Goal: Communication & Community: Answer question/provide support

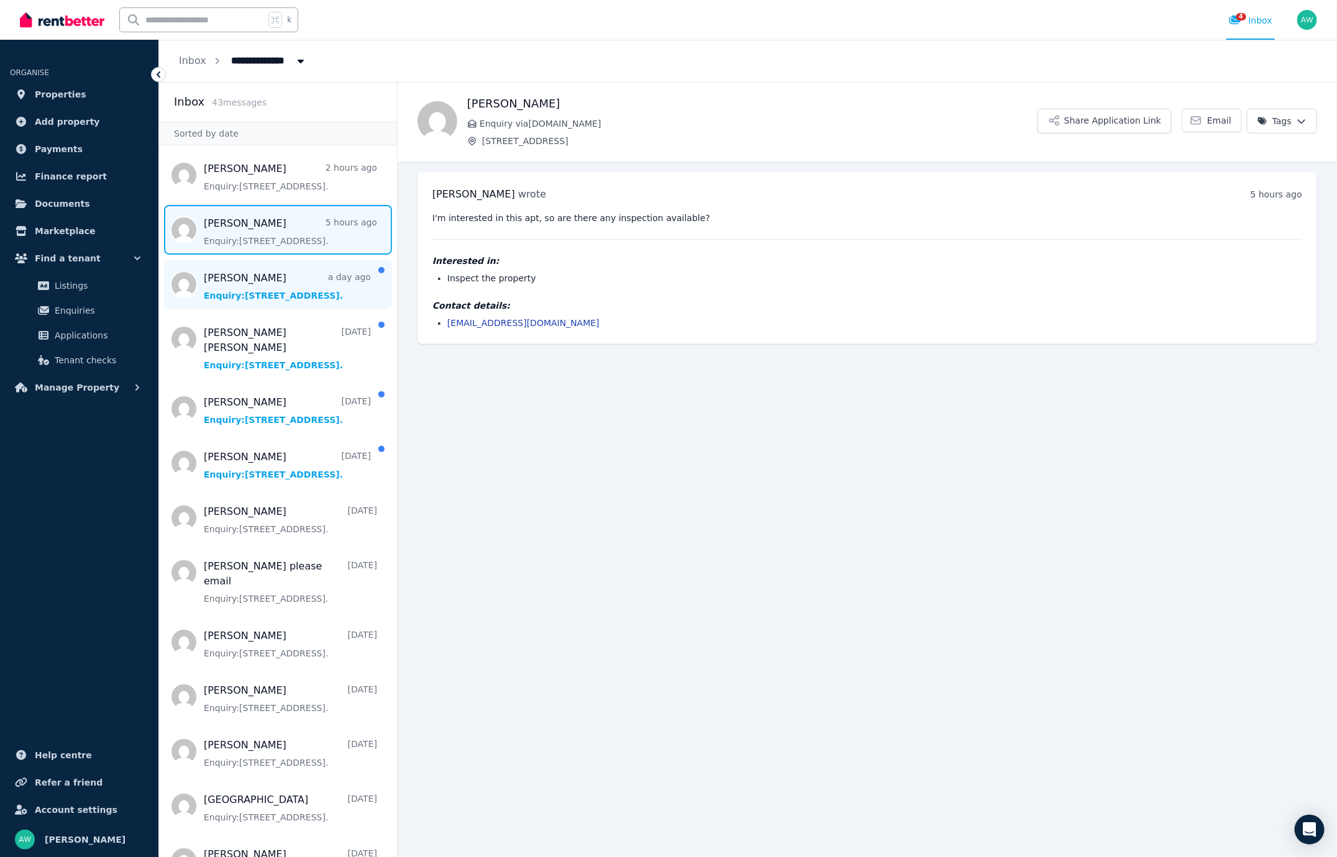
click at [291, 260] on span "Message list" at bounding box center [278, 285] width 238 height 50
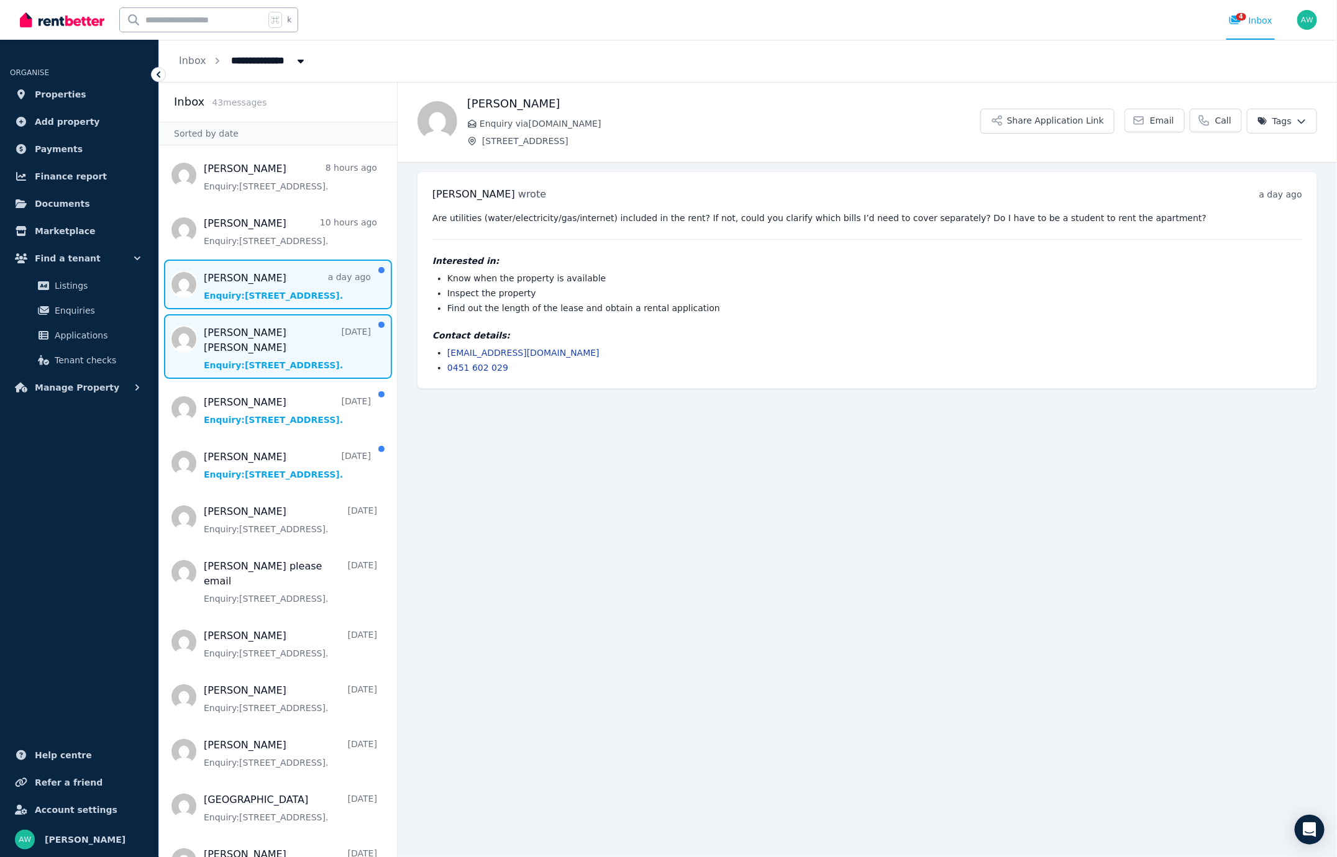
click at [289, 347] on span "Message list" at bounding box center [278, 346] width 238 height 65
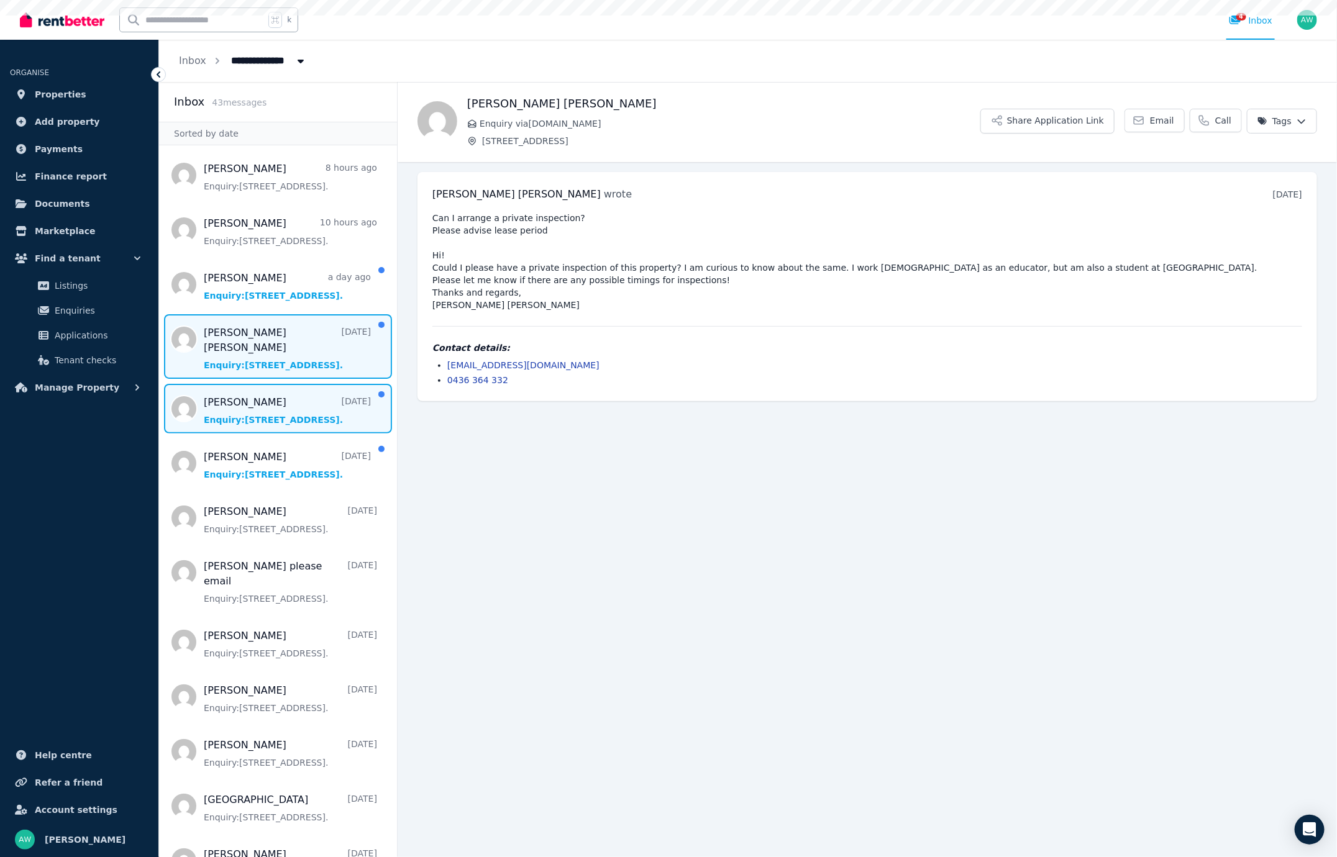
click at [301, 402] on span "Message list" at bounding box center [278, 409] width 238 height 50
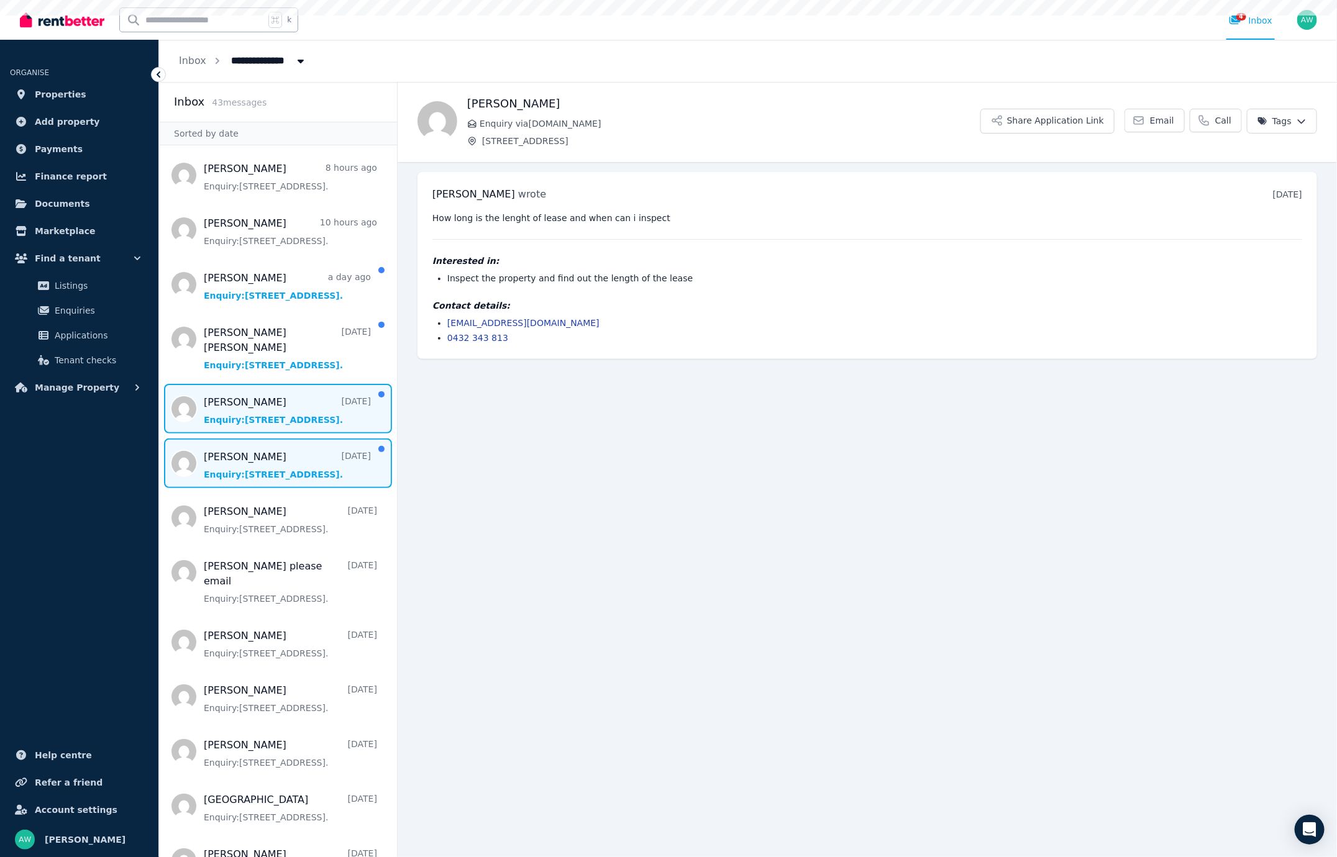
click at [306, 438] on span "Message list" at bounding box center [278, 463] width 238 height 50
click at [308, 398] on span "Message list" at bounding box center [278, 409] width 238 height 50
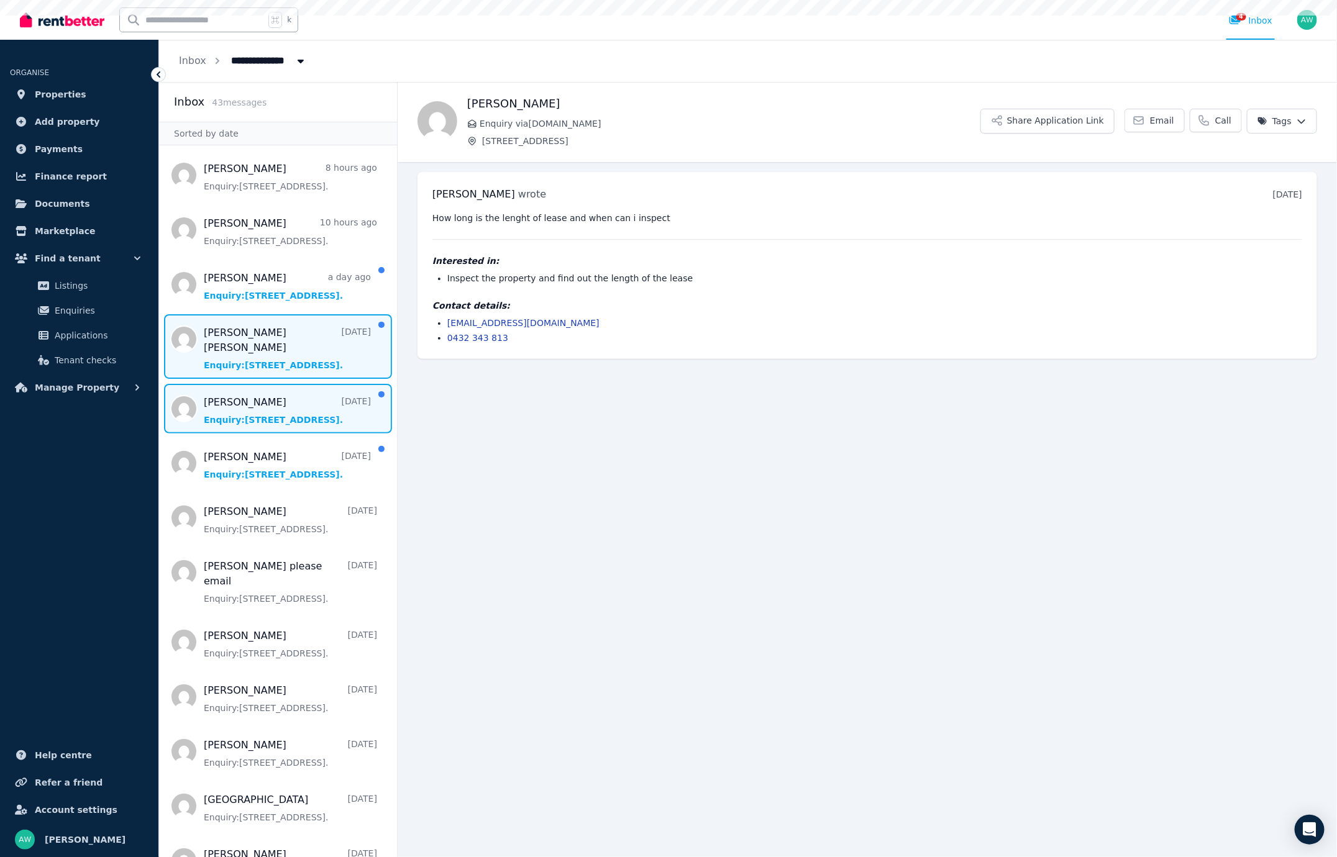
click at [313, 342] on span "Message list" at bounding box center [278, 346] width 238 height 65
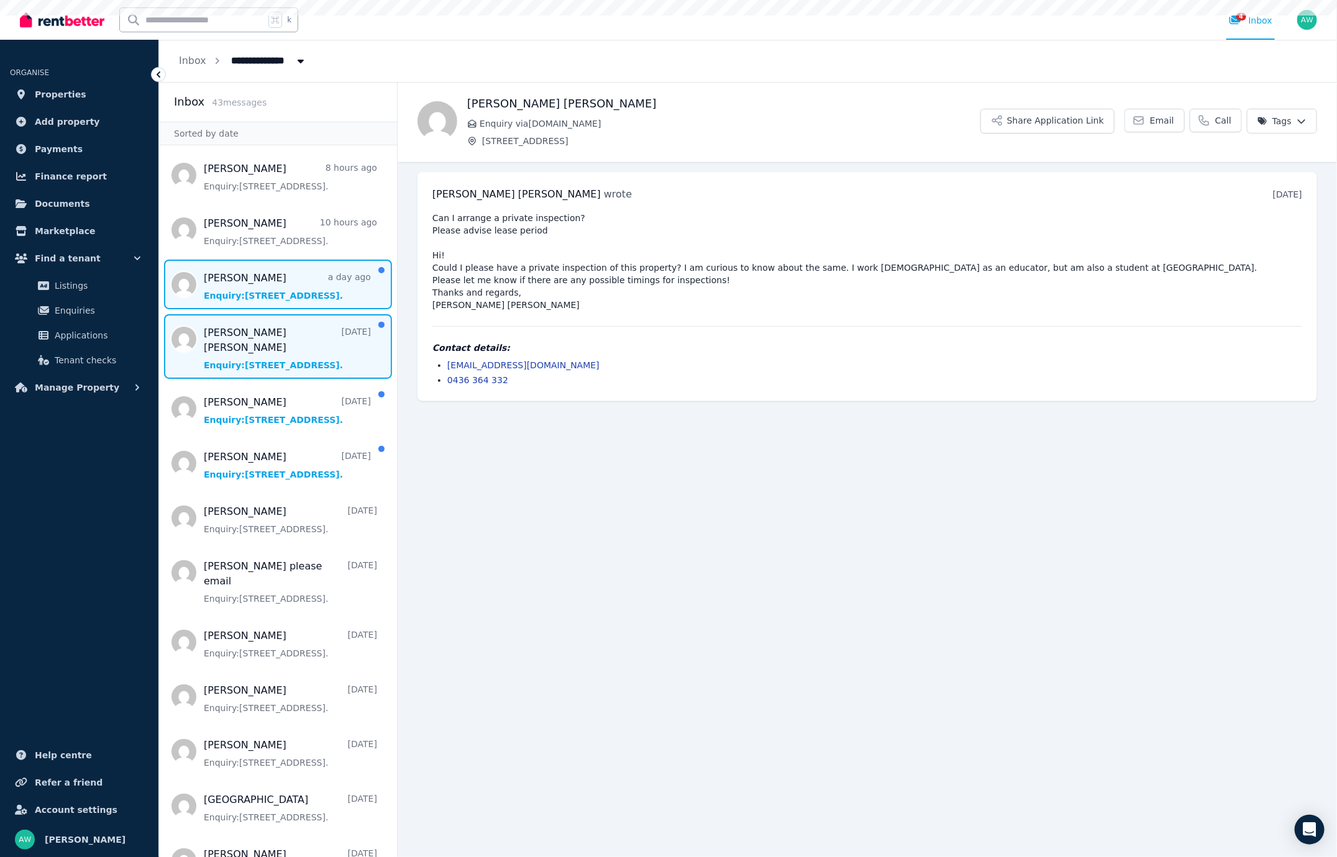
click at [316, 295] on span "Message list" at bounding box center [278, 285] width 238 height 50
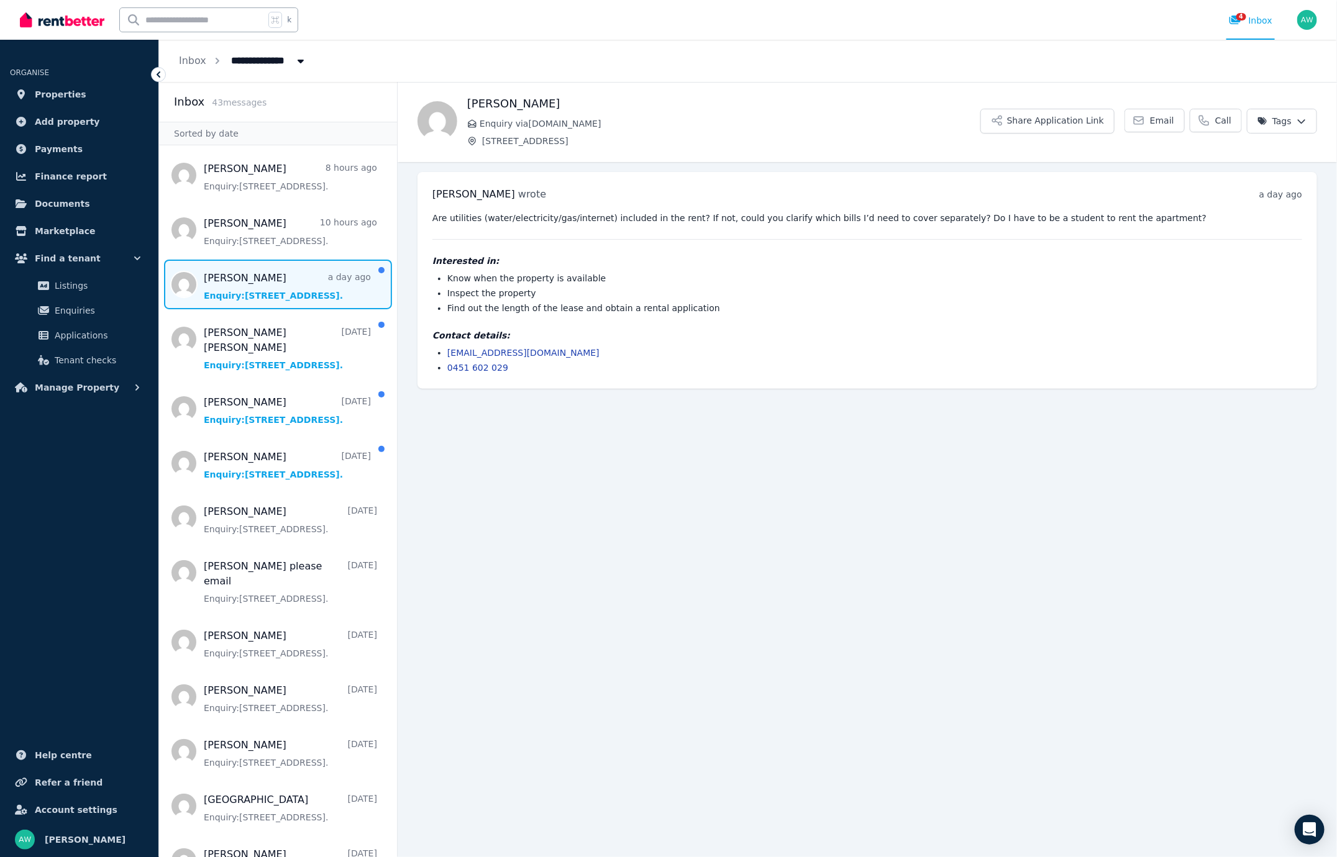
click at [577, 391] on ul "[PERSON_NAME] wrote a day ago 12:39 am [DATE][DATE] Are utilities (water/electr…" at bounding box center [866, 280] width 939 height 237
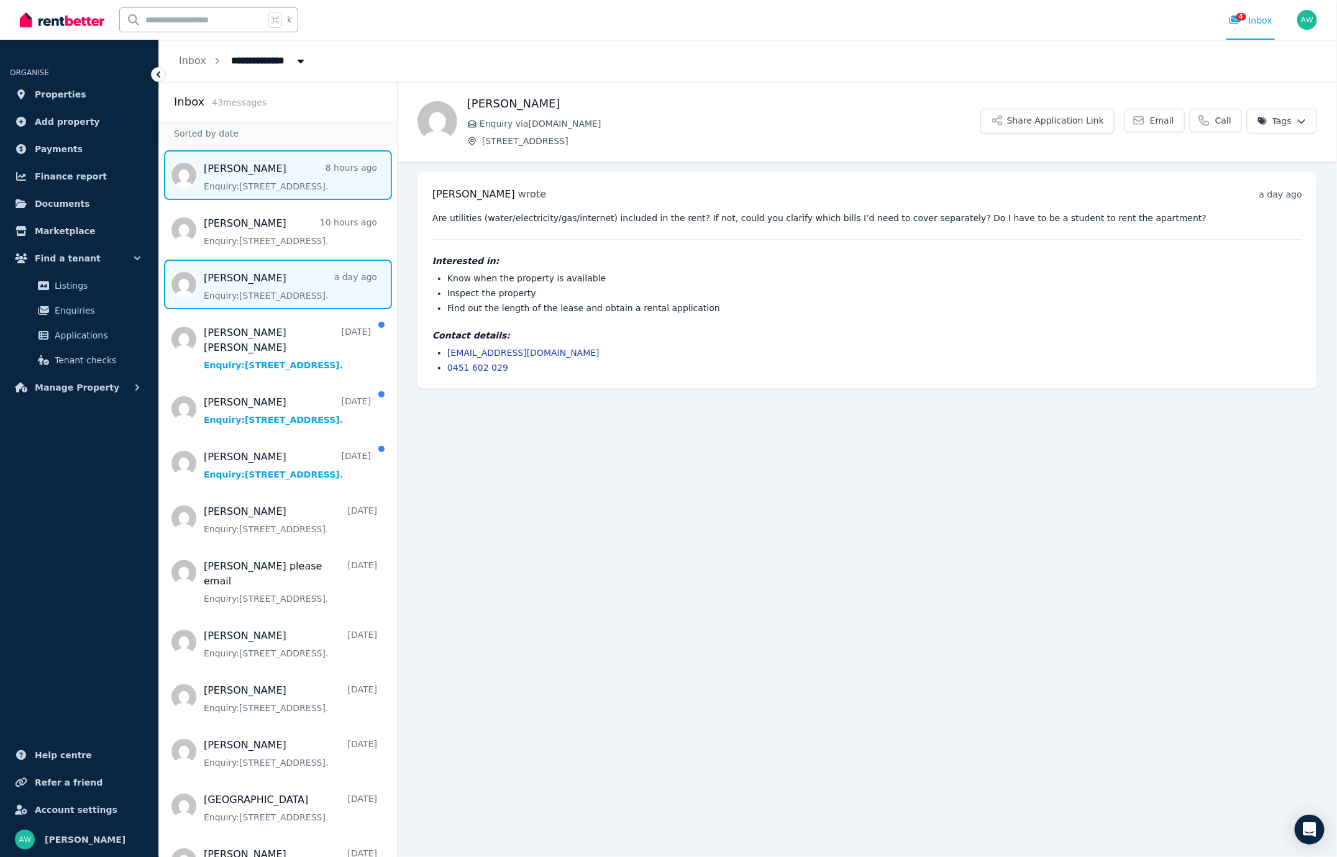
click at [353, 181] on span "Message list" at bounding box center [278, 175] width 238 height 50
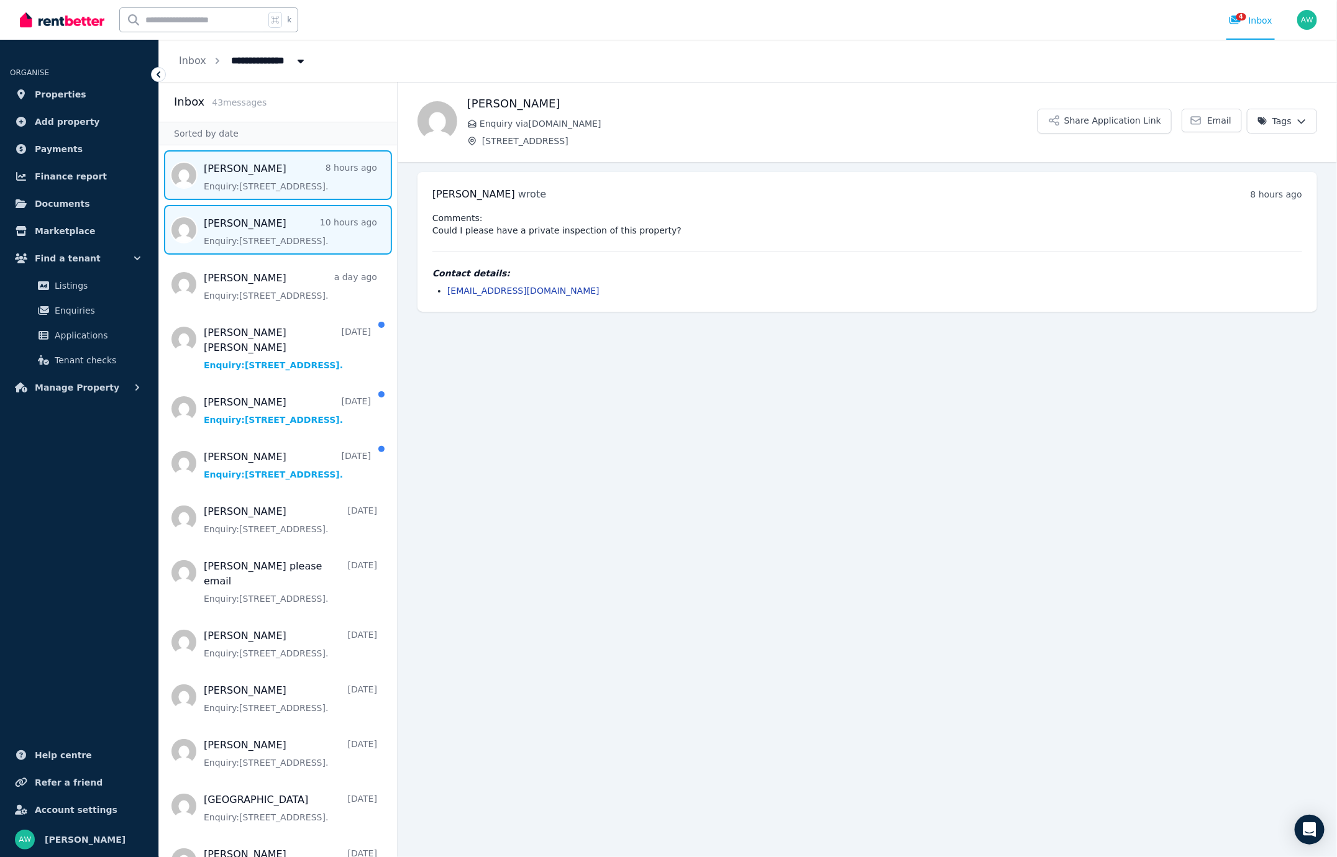
click at [339, 213] on span "Message list" at bounding box center [278, 230] width 238 height 50
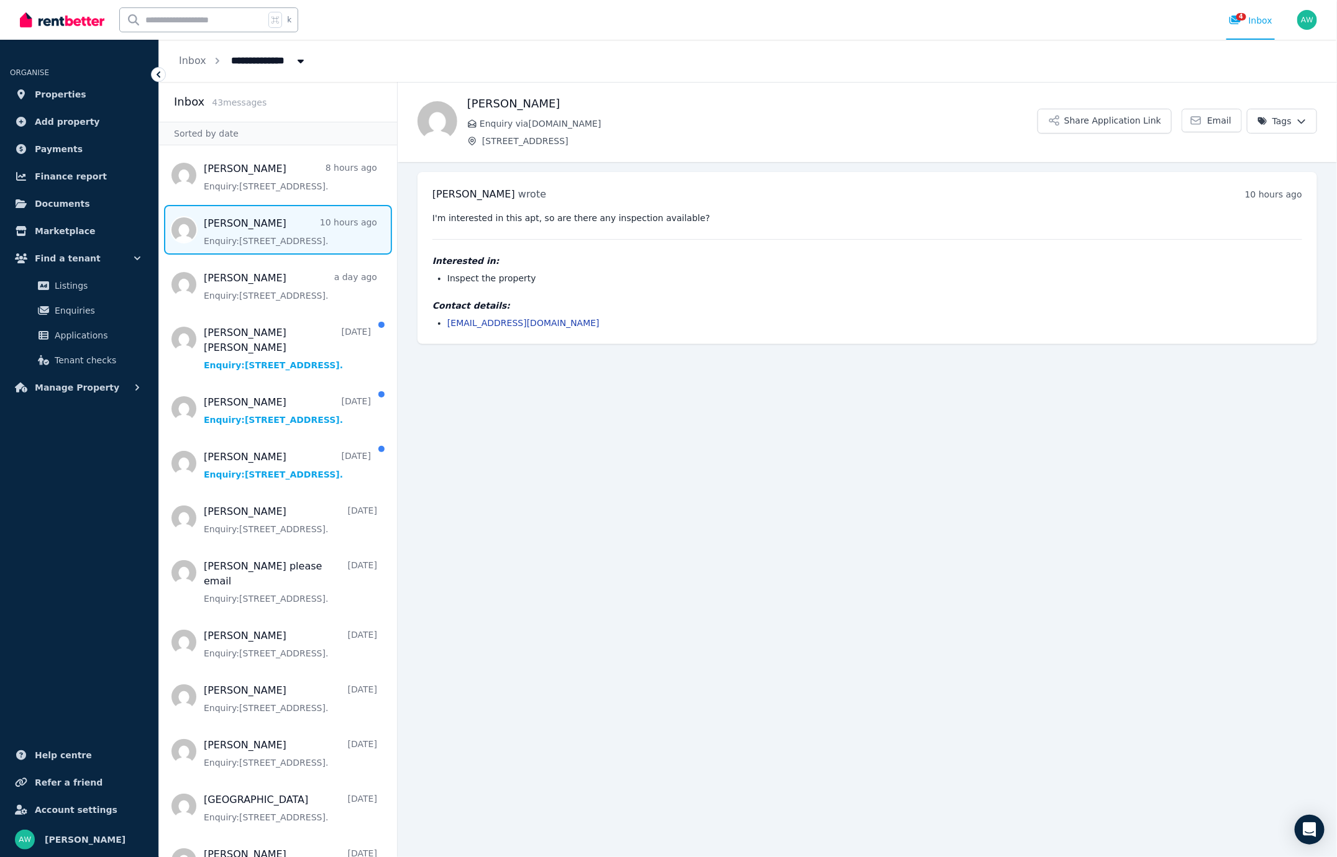
click at [334, 282] on span "Message list" at bounding box center [278, 285] width 238 height 50
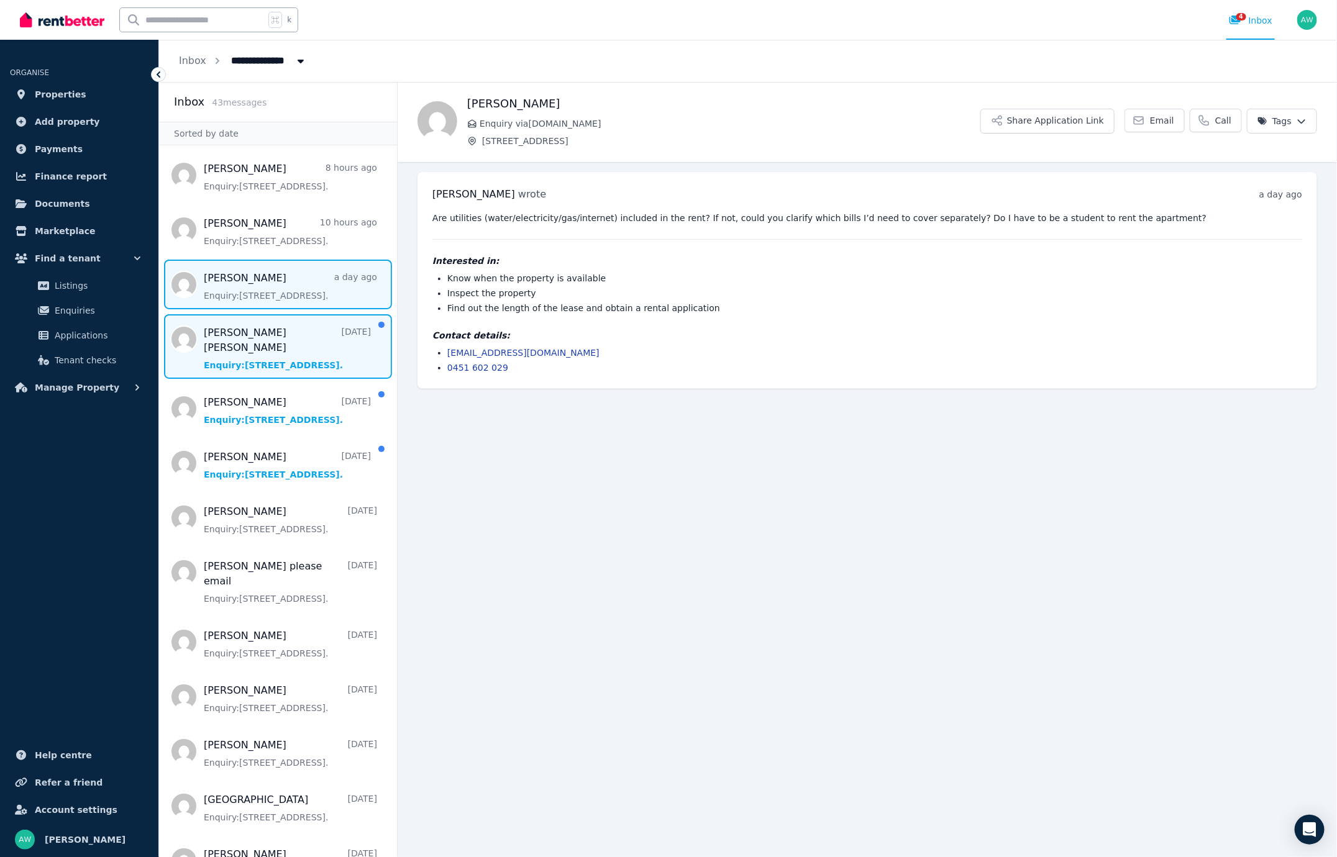
click at [330, 324] on span "Message list" at bounding box center [278, 346] width 238 height 65
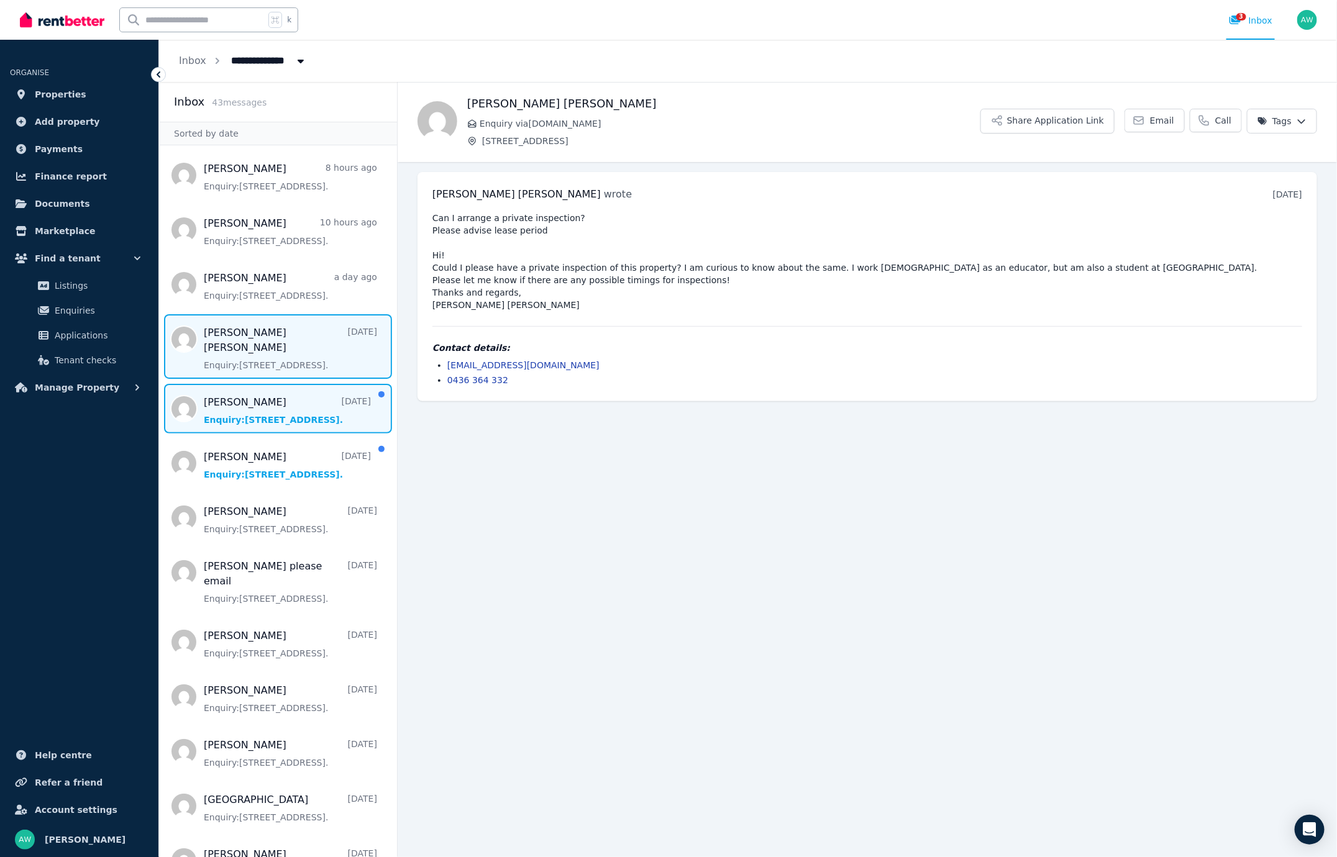
click at [324, 384] on span "Message list" at bounding box center [278, 409] width 238 height 50
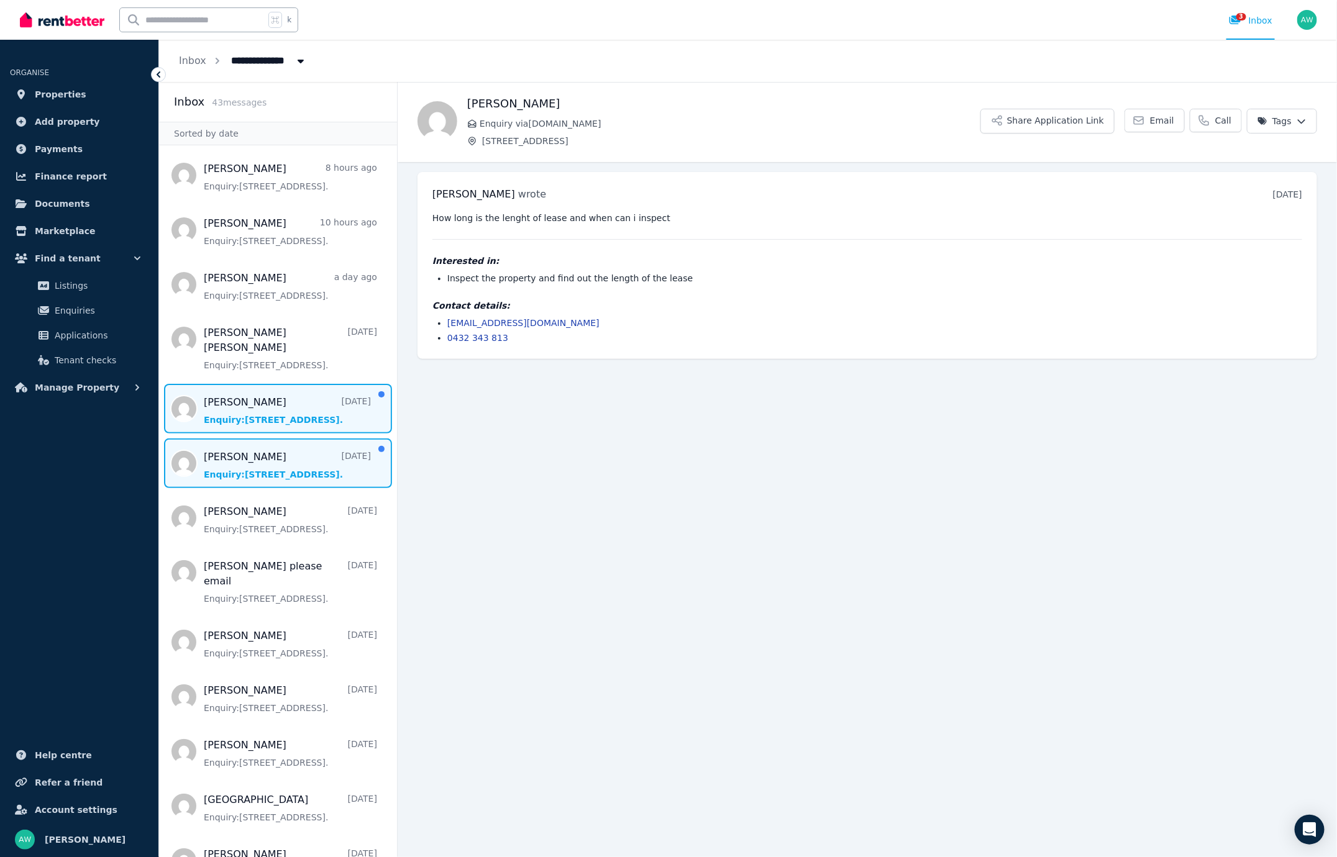
click at [309, 438] on span "Message list" at bounding box center [278, 463] width 238 height 50
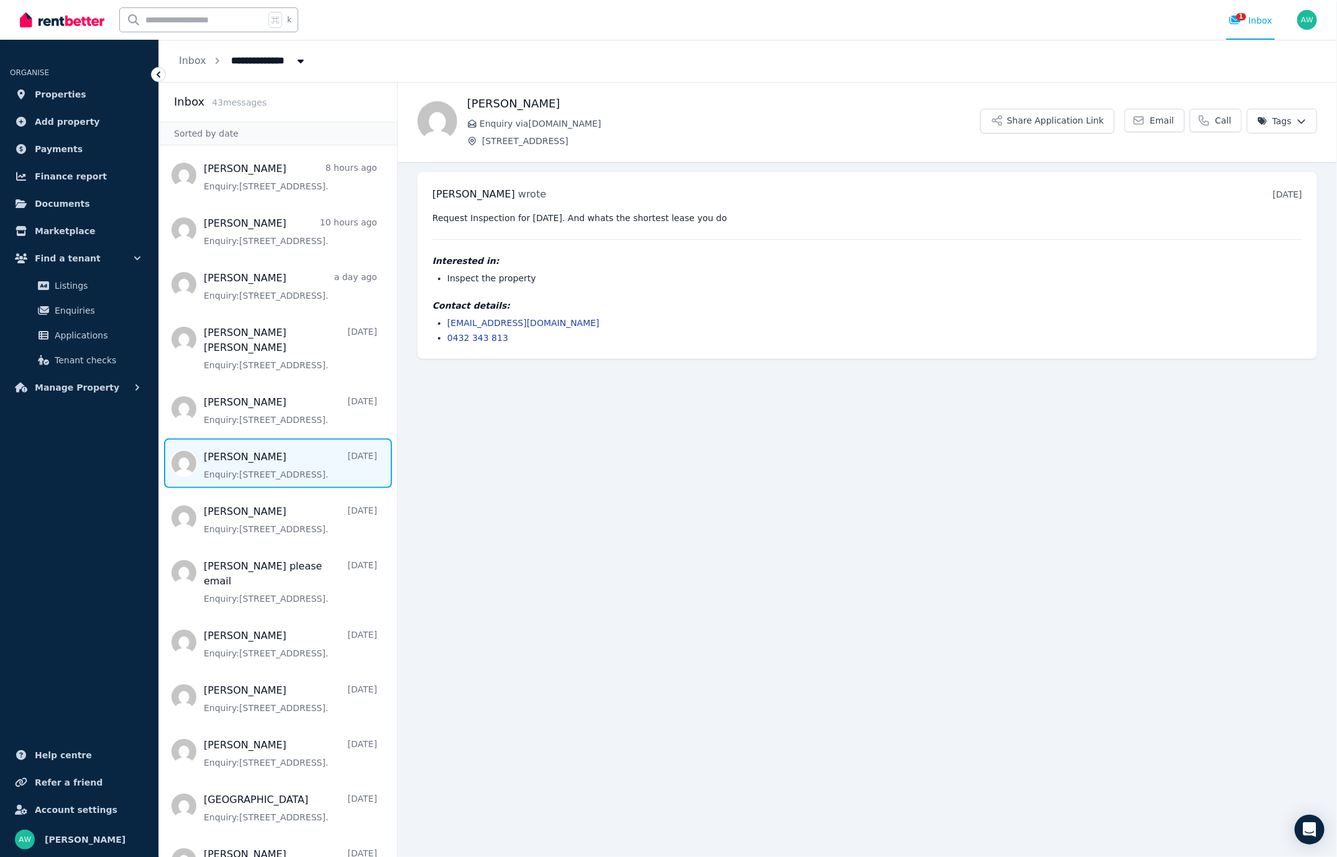
click at [289, 497] on span "Message list" at bounding box center [278, 518] width 238 height 50
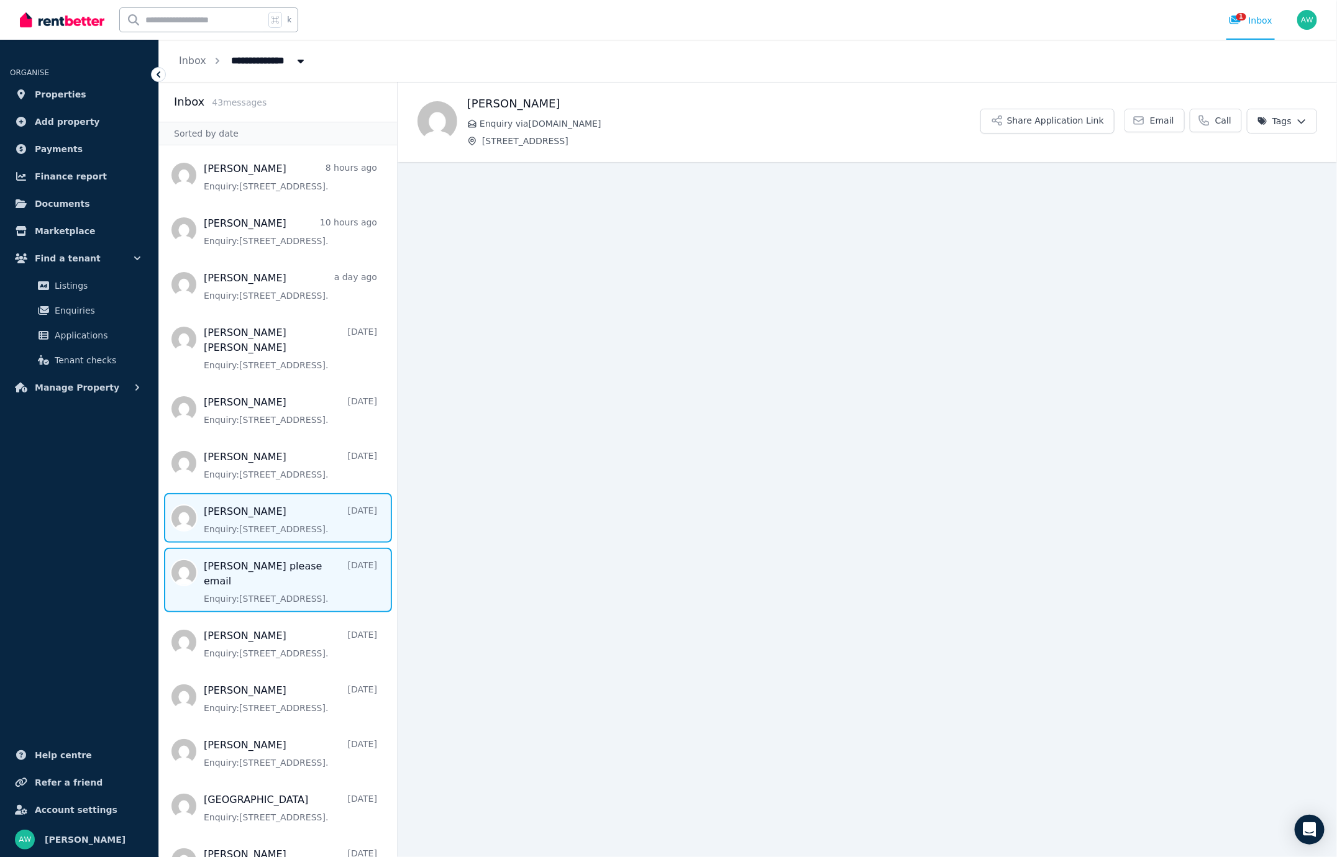
click at [287, 551] on span "Message list" at bounding box center [278, 580] width 238 height 65
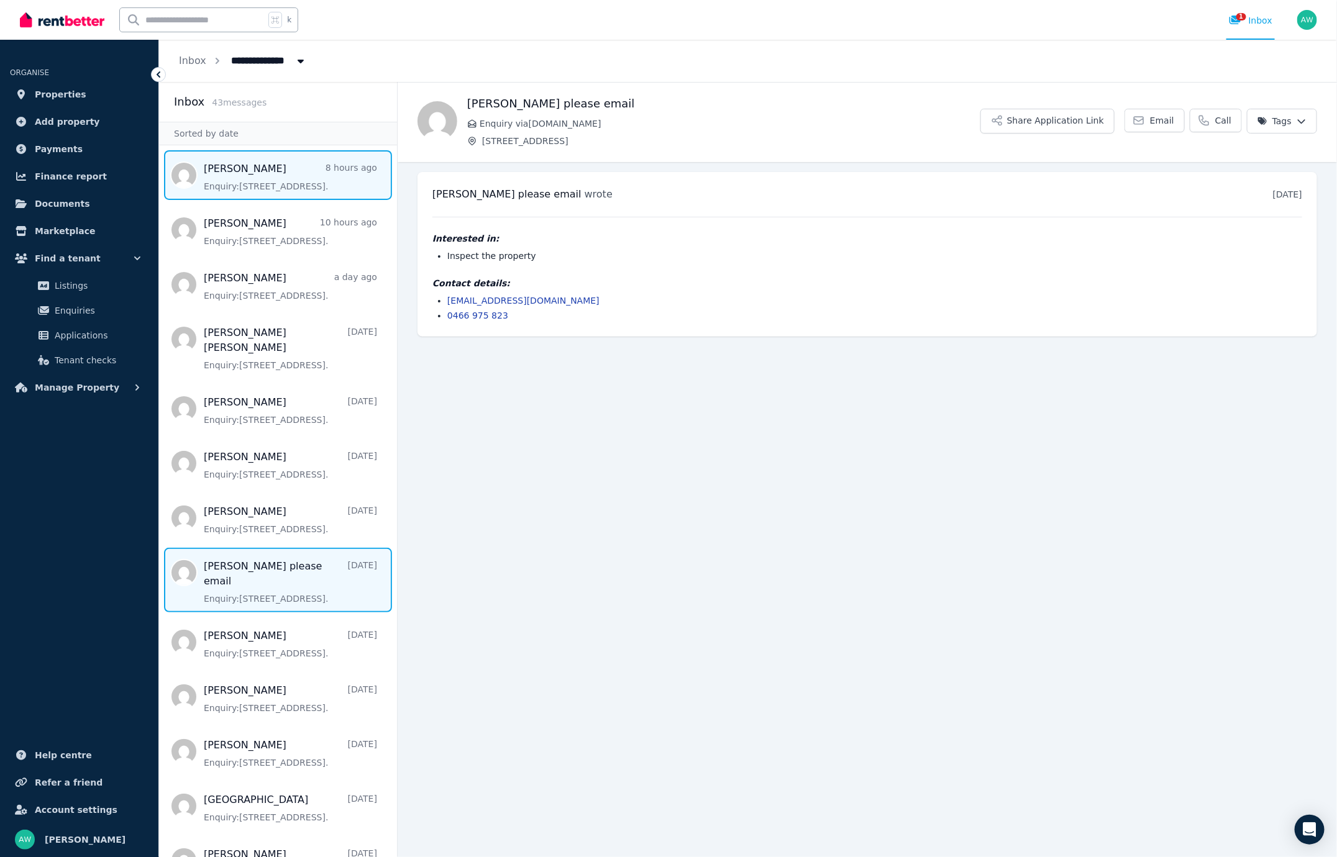
click at [305, 179] on span "Message list" at bounding box center [278, 175] width 238 height 50
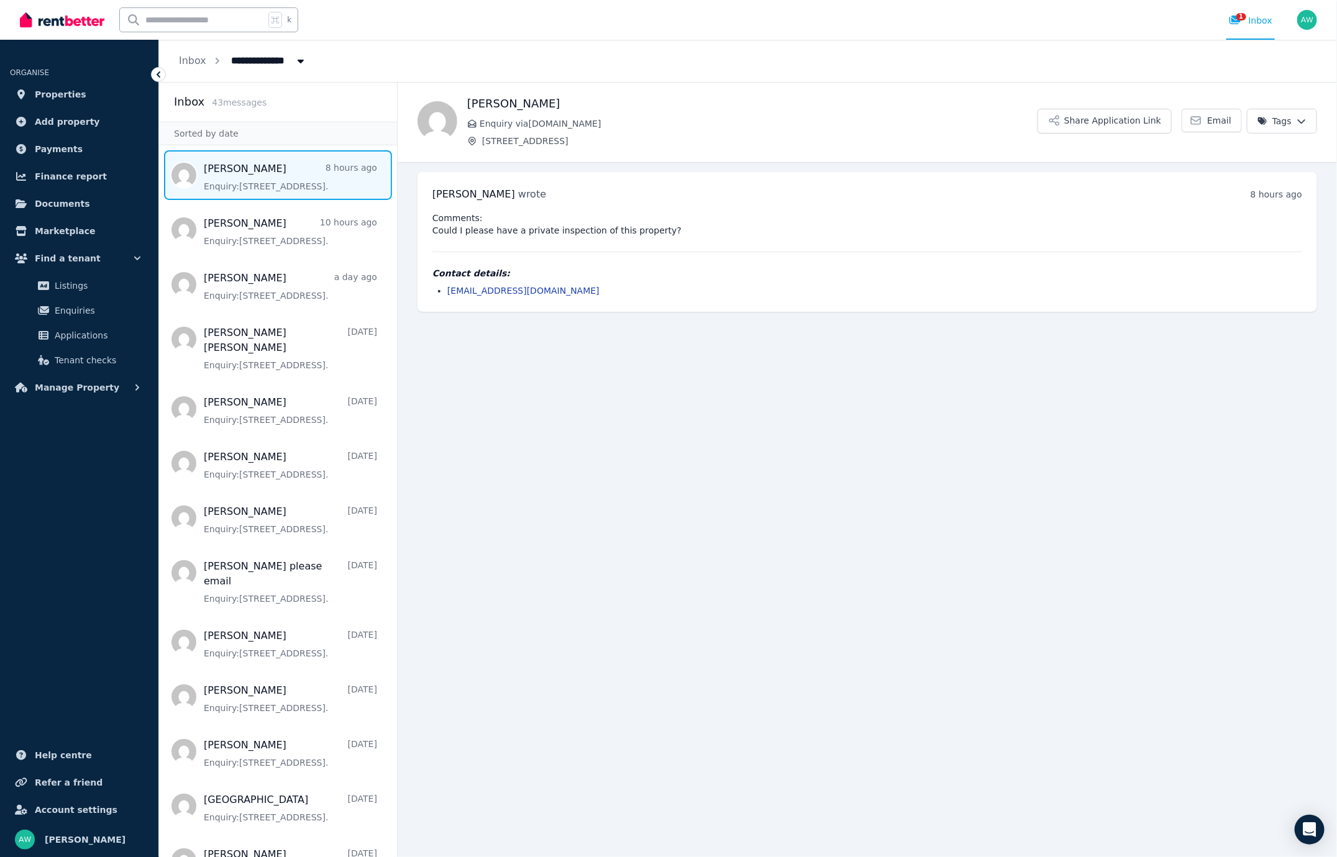
click at [586, 379] on main "Back [PERSON_NAME] Enquiry via [DOMAIN_NAME] [STREET_ADDRESS] Share Application…" at bounding box center [866, 469] width 939 height 775
